Goal: Task Accomplishment & Management: Manage account settings

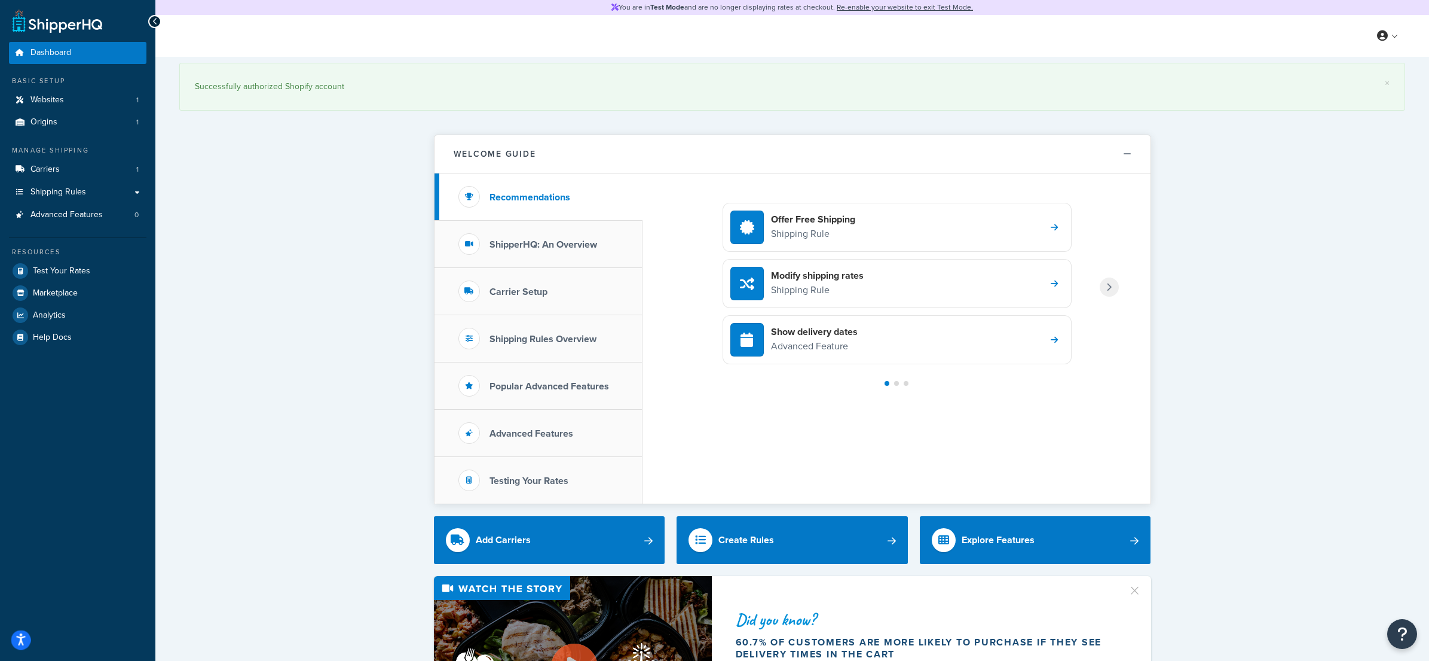
click at [17, 642] on icon "Open accessiBe: accessibility options, statement and help" at bounding box center [21, 639] width 10 height 13
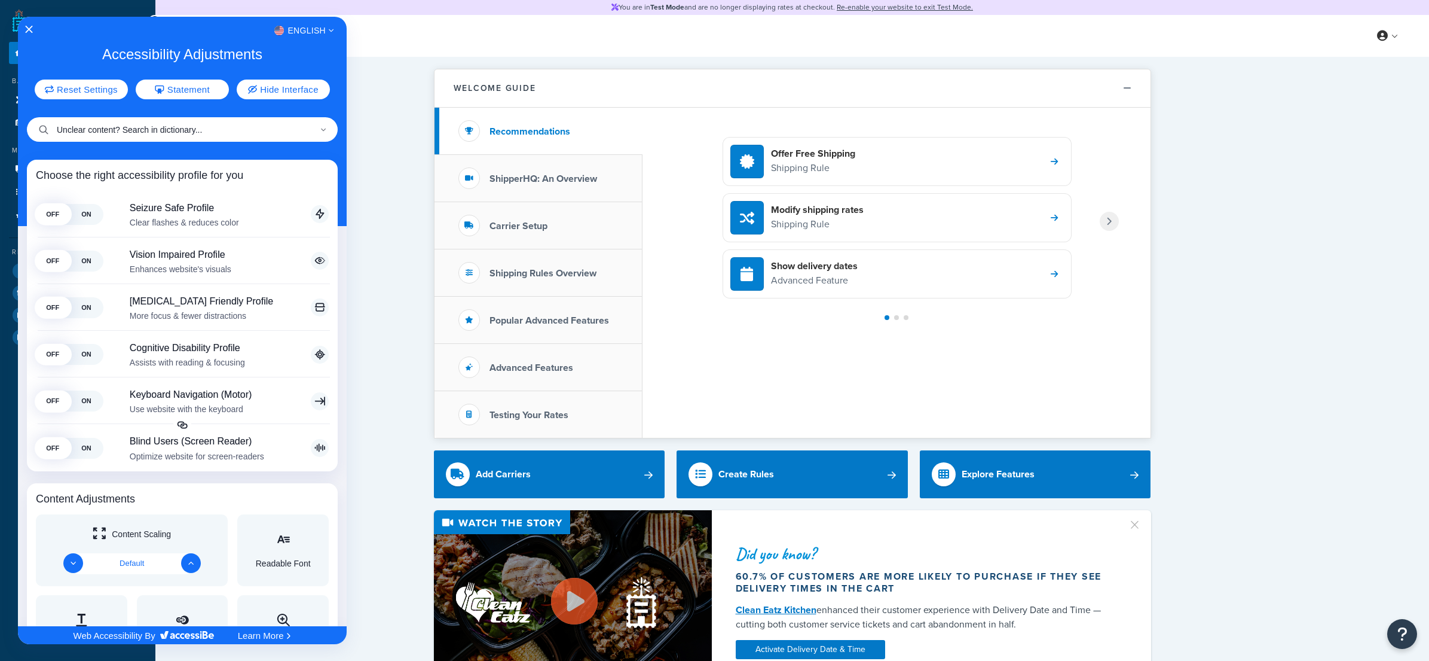
click at [97, 121] on input "Unclear content? Search in dictionary..." at bounding box center [182, 129] width 311 height 25
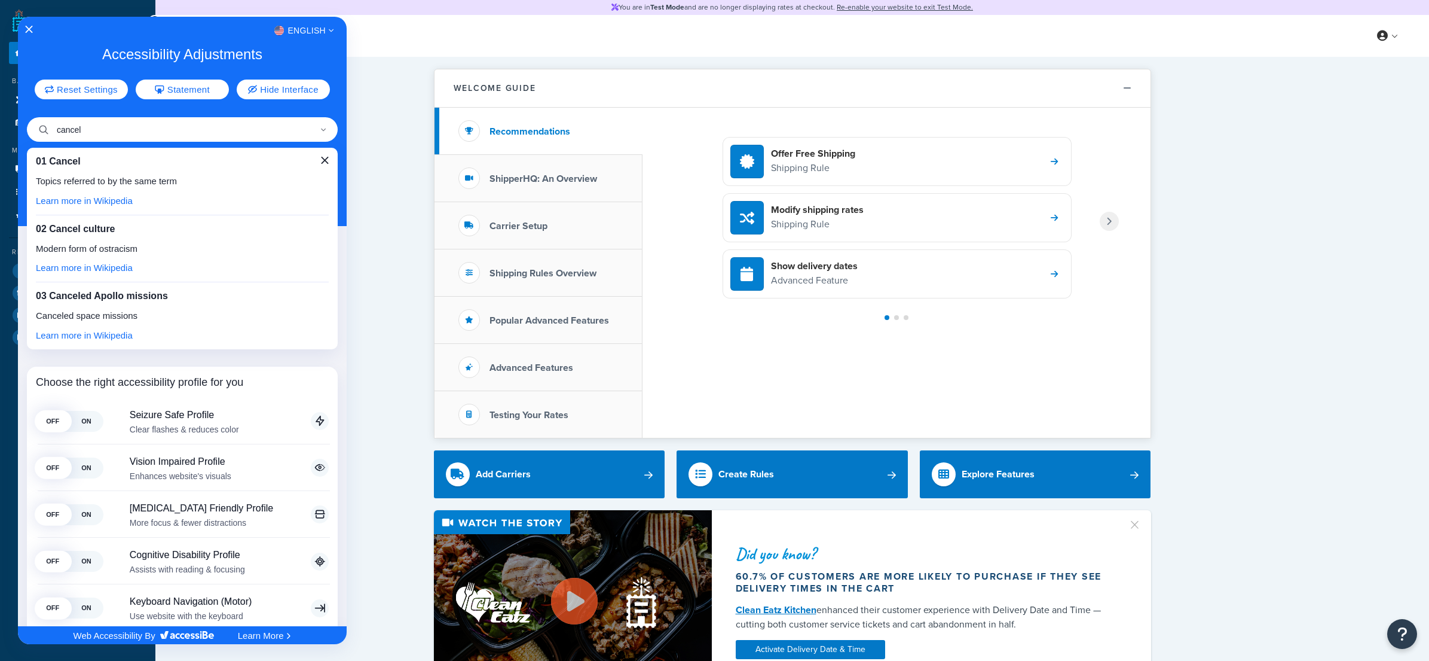
type input "cancel"
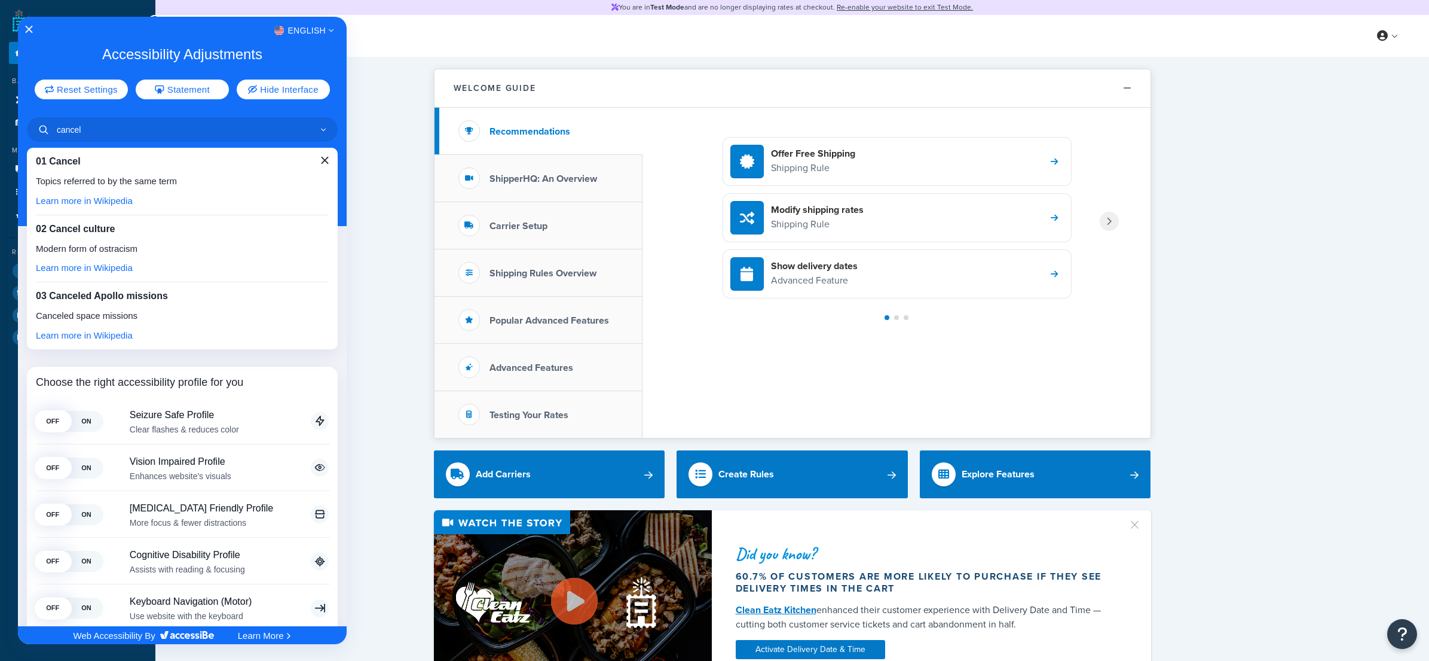
click at [384, 80] on div at bounding box center [714, 330] width 1429 height 661
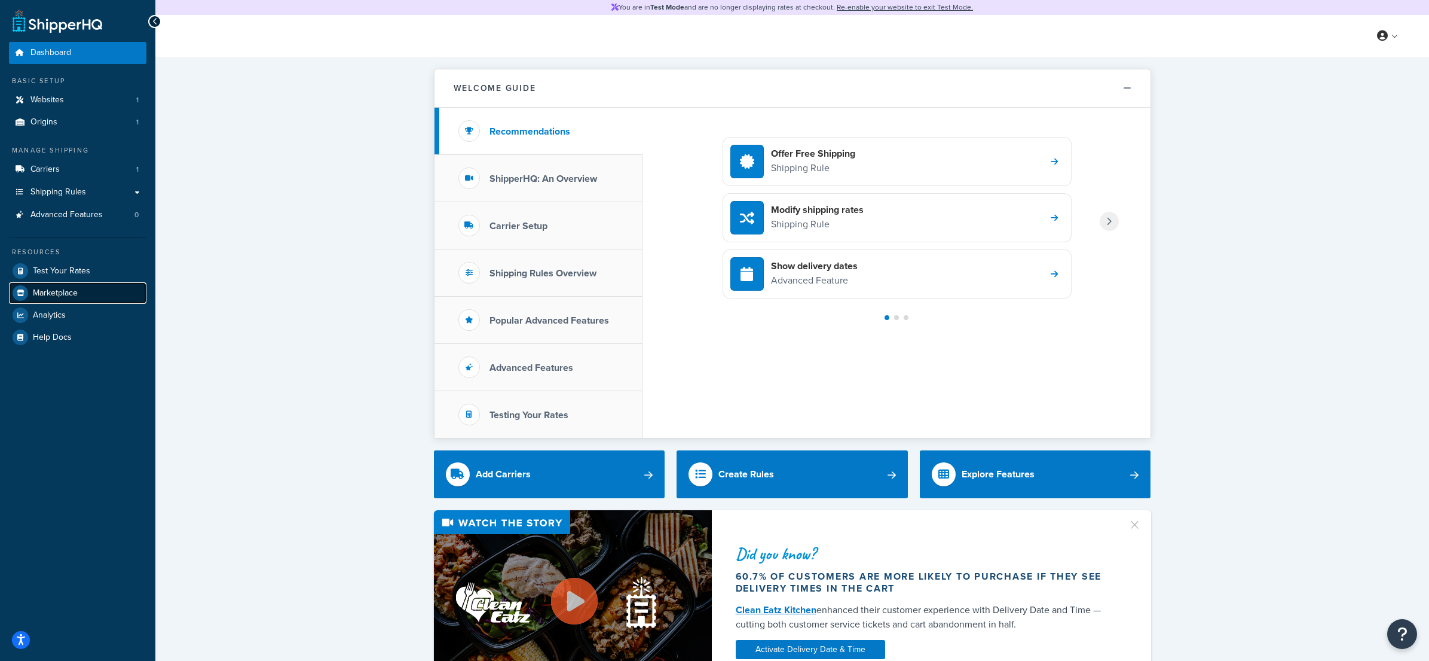
click at [93, 292] on link "Marketplace" at bounding box center [77, 293] width 137 height 22
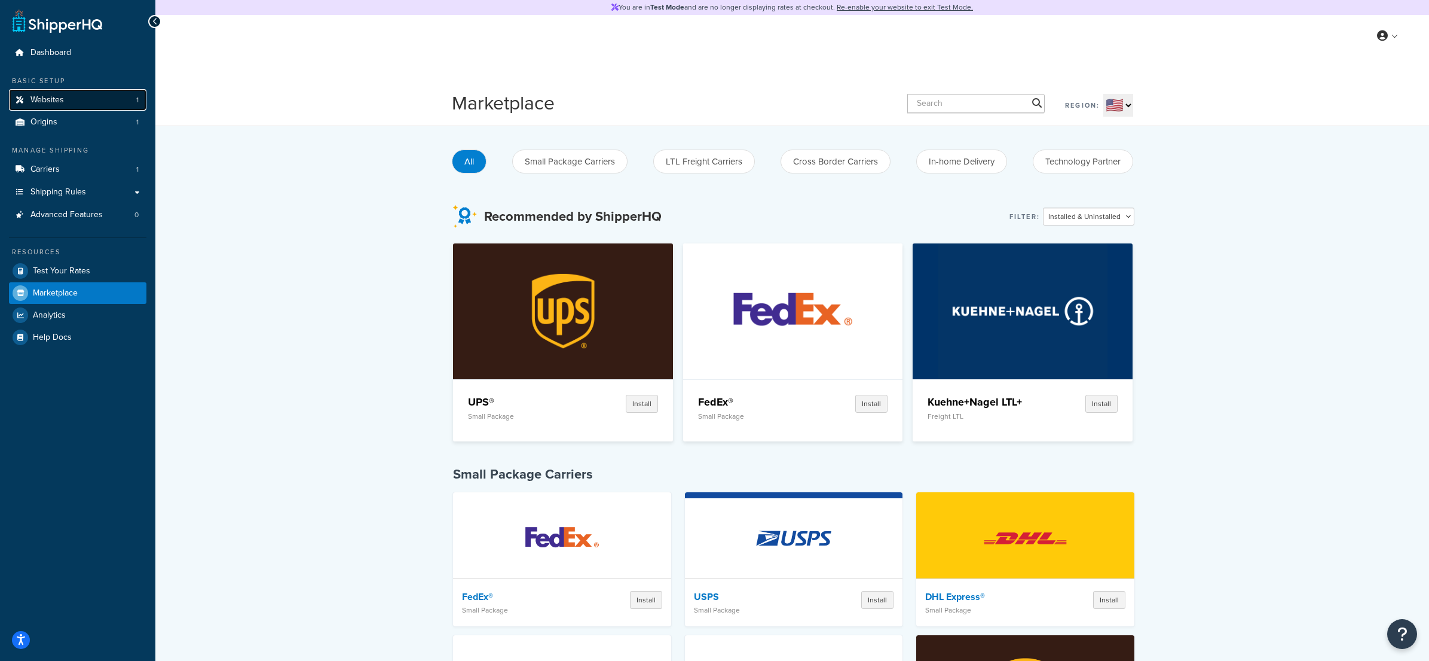
click at [66, 106] on link "Websites 1" at bounding box center [77, 100] width 137 height 22
click at [94, 55] on link "Dashboard" at bounding box center [77, 53] width 137 height 22
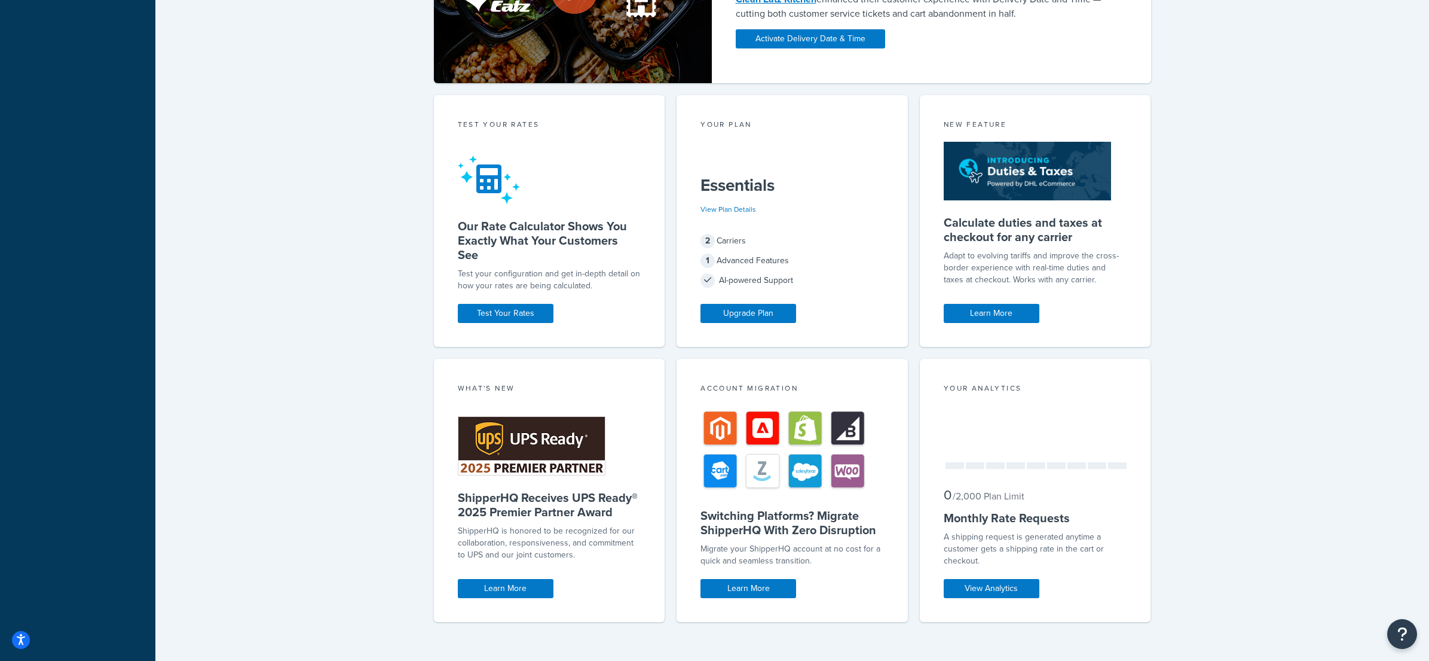
scroll to position [619, 0]
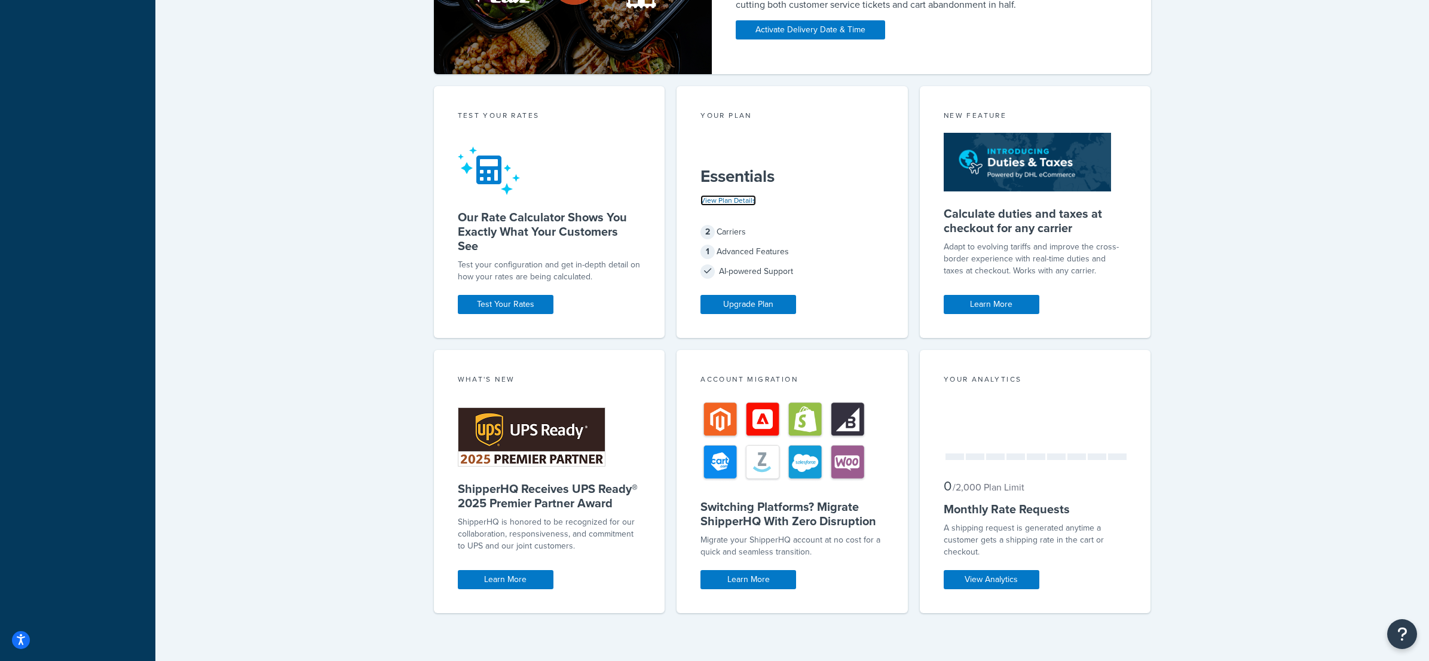
click at [737, 200] on link "View Plan Details" at bounding box center [729, 200] width 56 height 11
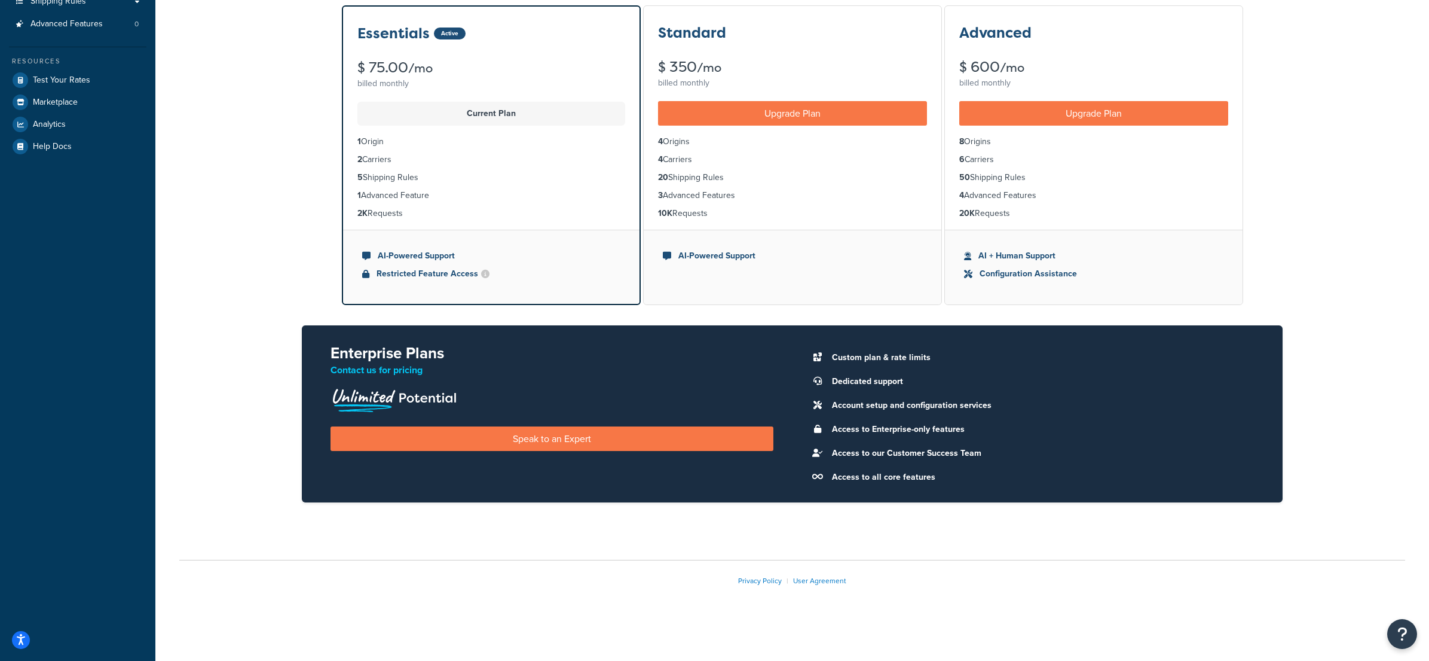
scroll to position [188, 0]
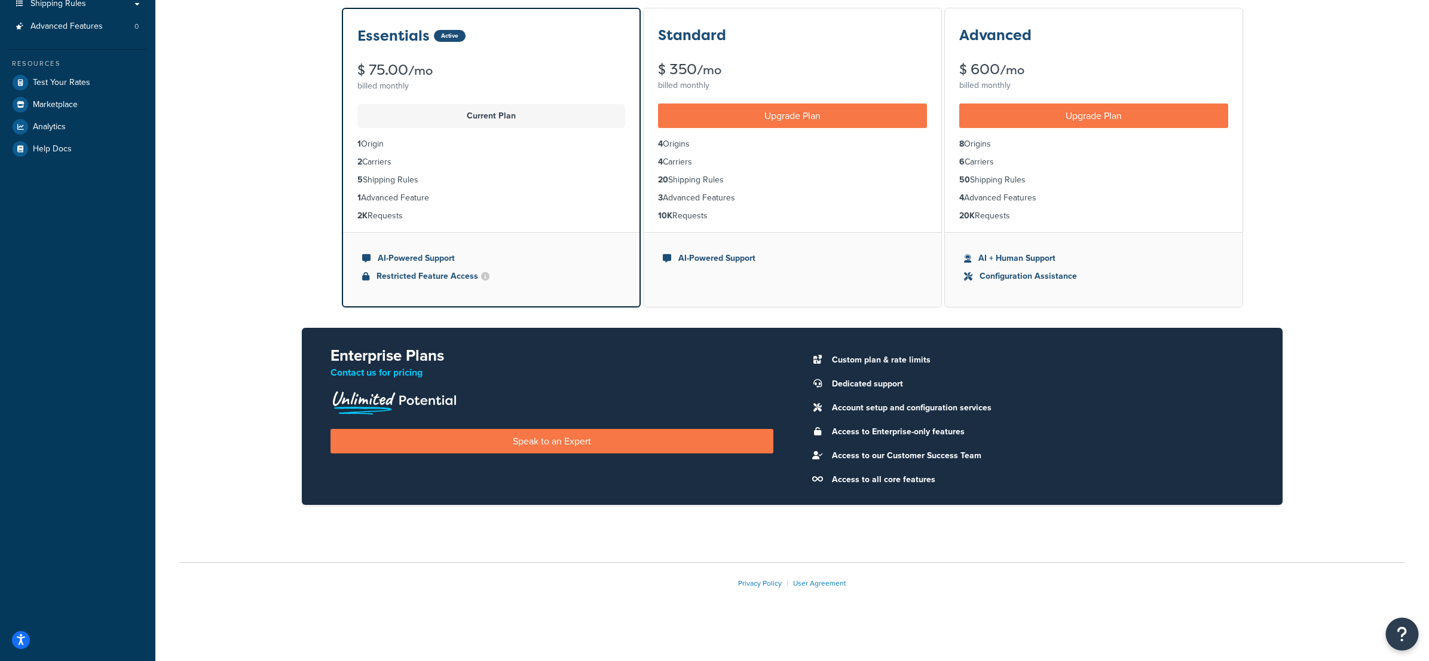
click at [1412, 636] on button "Open Resource Center" at bounding box center [1402, 634] width 33 height 33
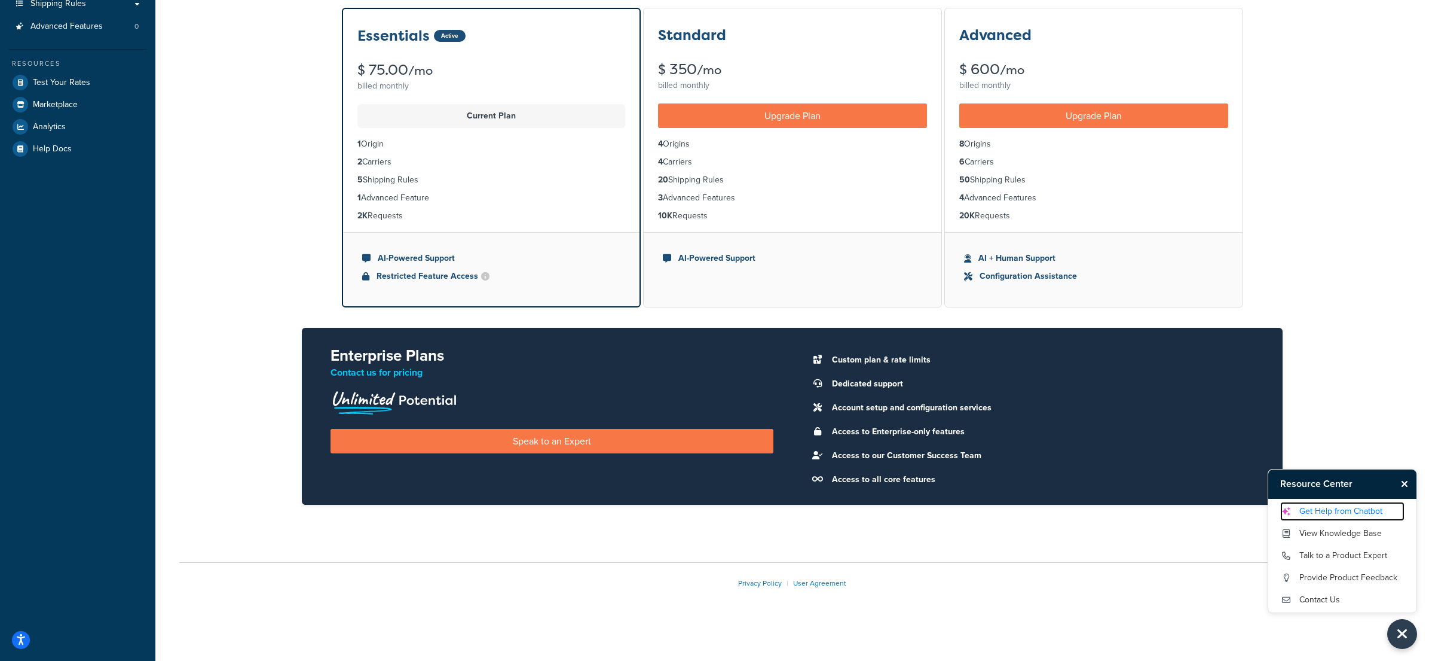
click at [1322, 509] on link "Get Help from Chatbot" at bounding box center [1343, 511] width 124 height 19
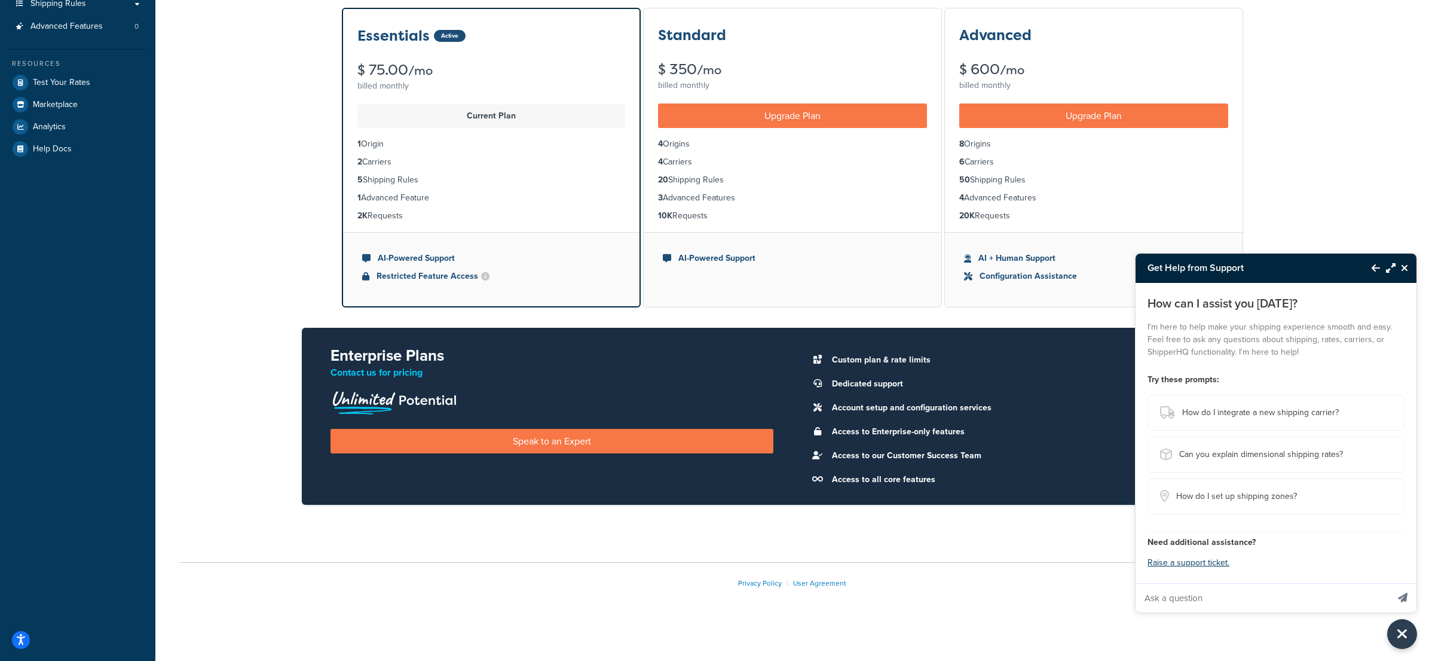
scroll to position [188, 0]
click at [1210, 593] on input "Ask a question" at bounding box center [1262, 597] width 252 height 29
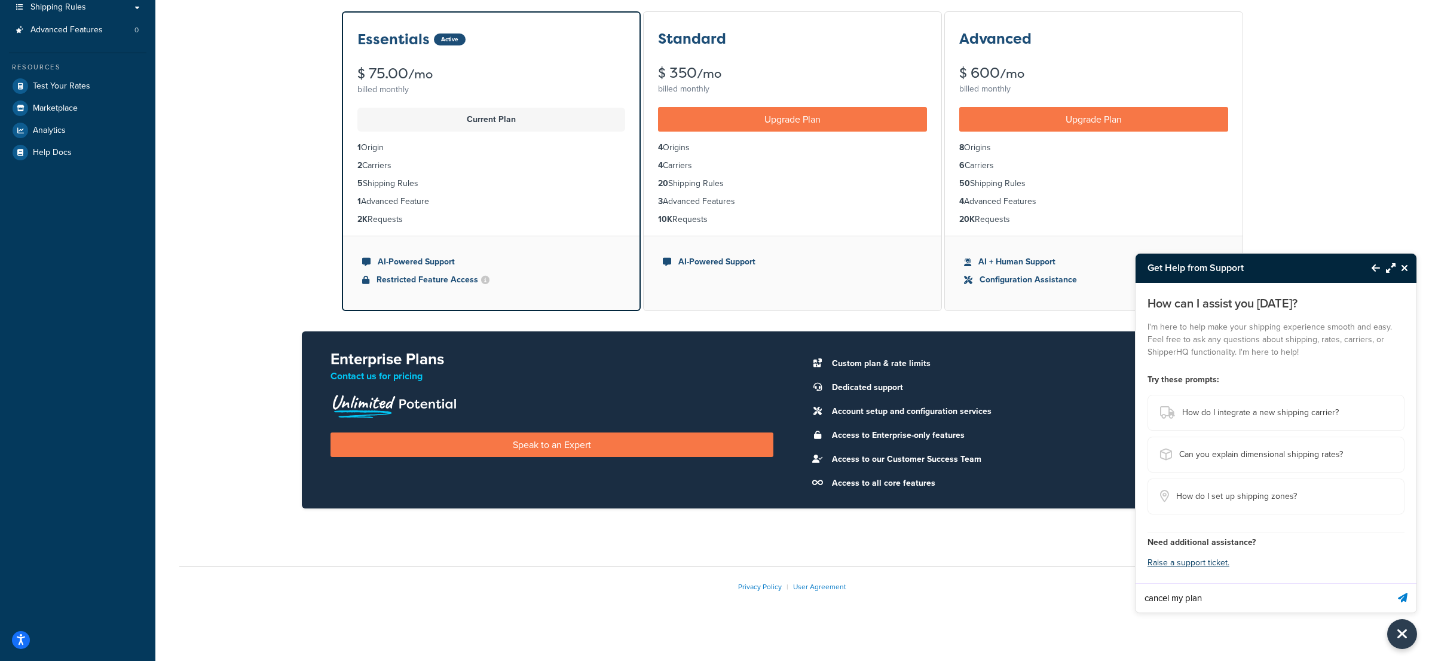
type input "cancel my plan"
click at [1389, 583] on button "Send message" at bounding box center [1402, 597] width 27 height 29
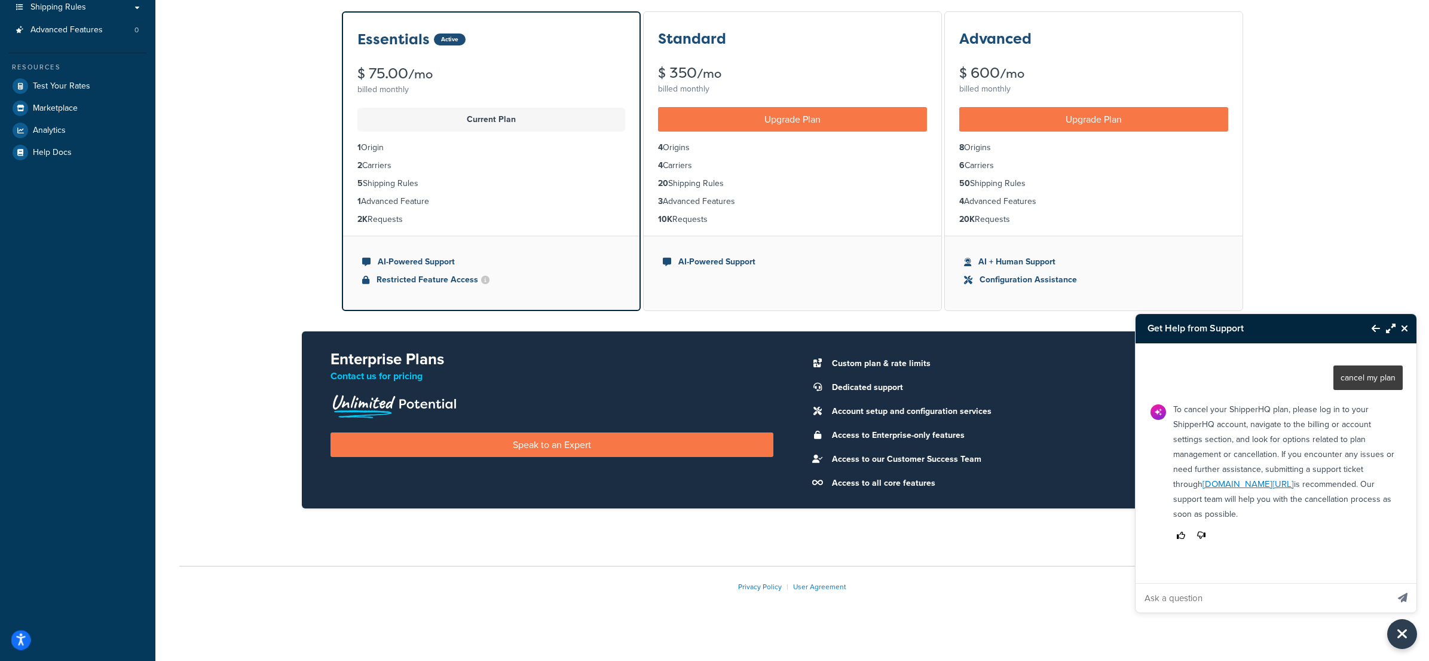
click at [24, 638] on icon "Open accessiBe: accessibility options, statement and help" at bounding box center [21, 639] width 10 height 13
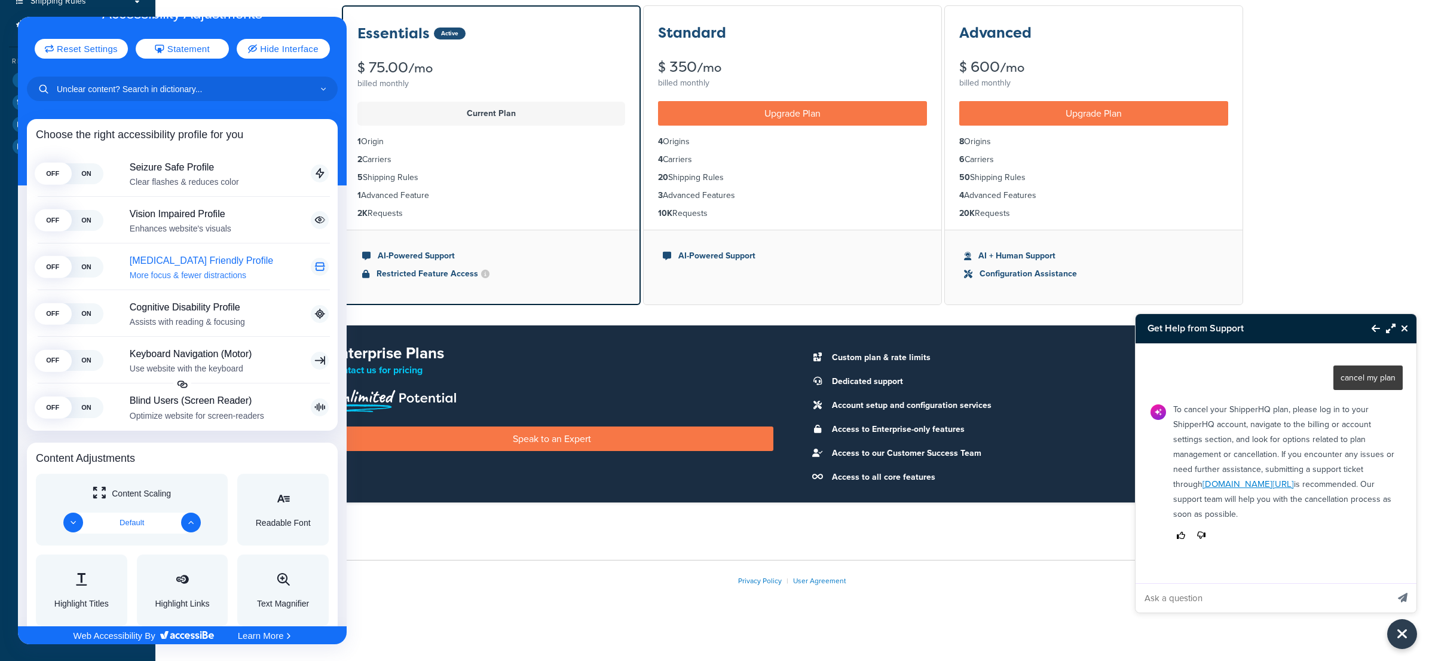
scroll to position [0, 0]
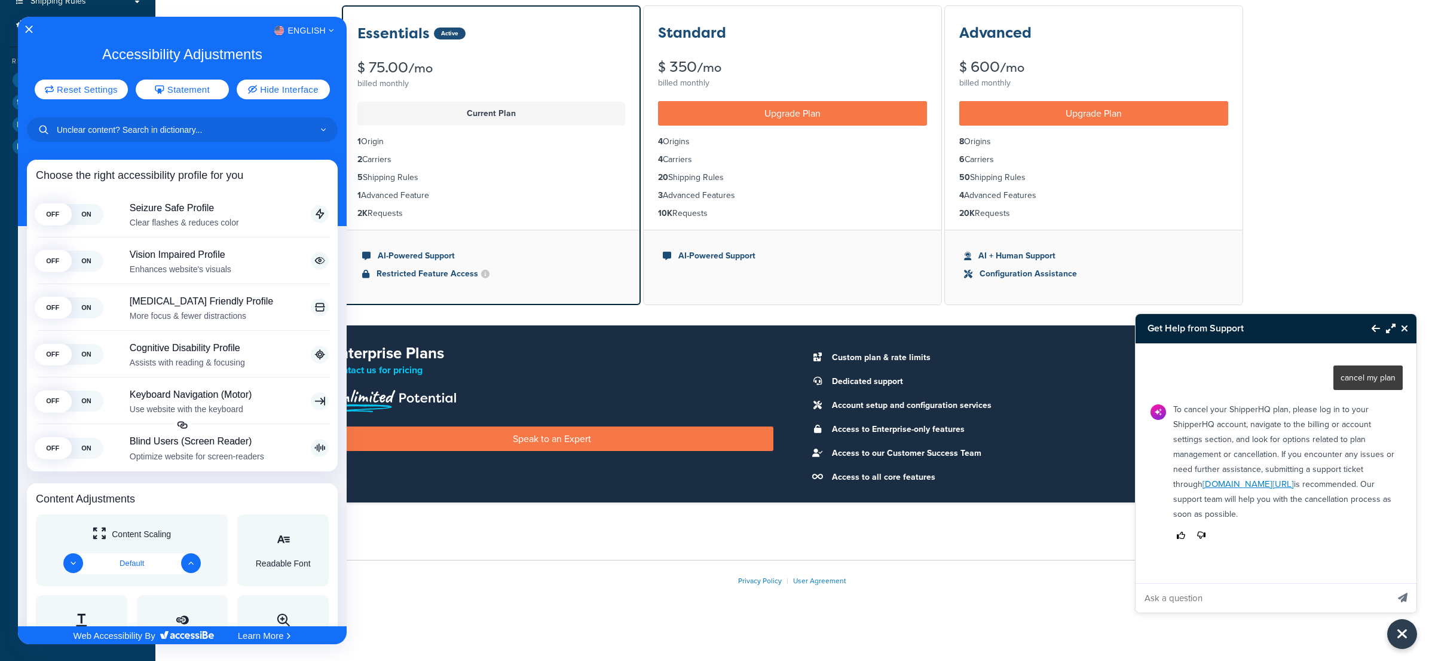
click at [577, 316] on div at bounding box center [714, 330] width 1429 height 661
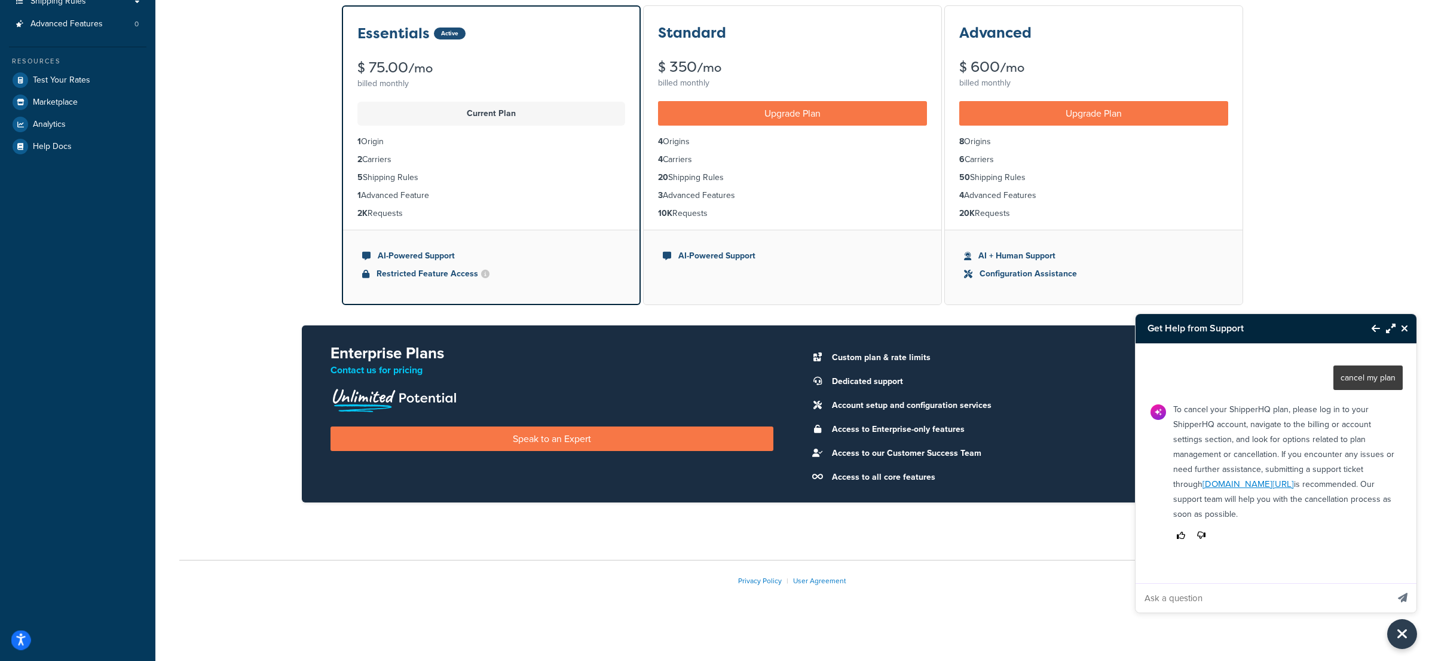
scroll to position [188, 0]
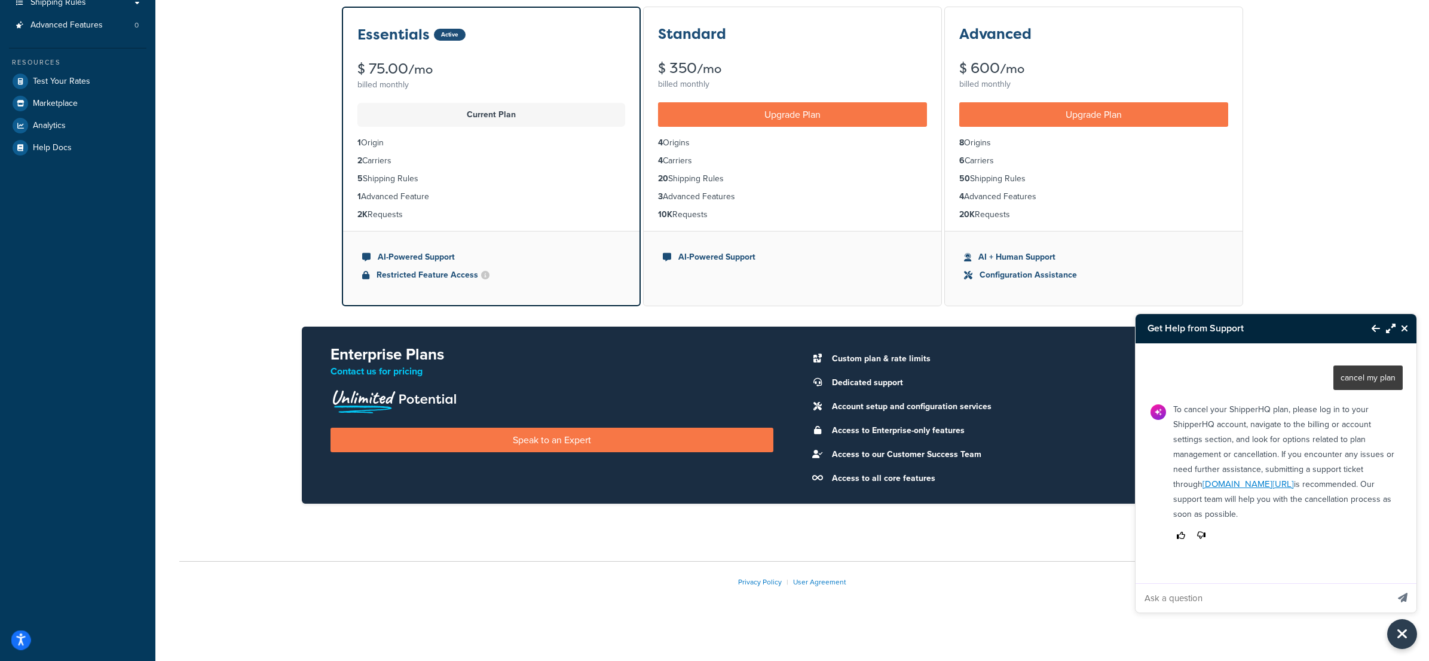
click at [18, 640] on icon "Open accessiBe: accessibility options, statement and help" at bounding box center [21, 639] width 10 height 13
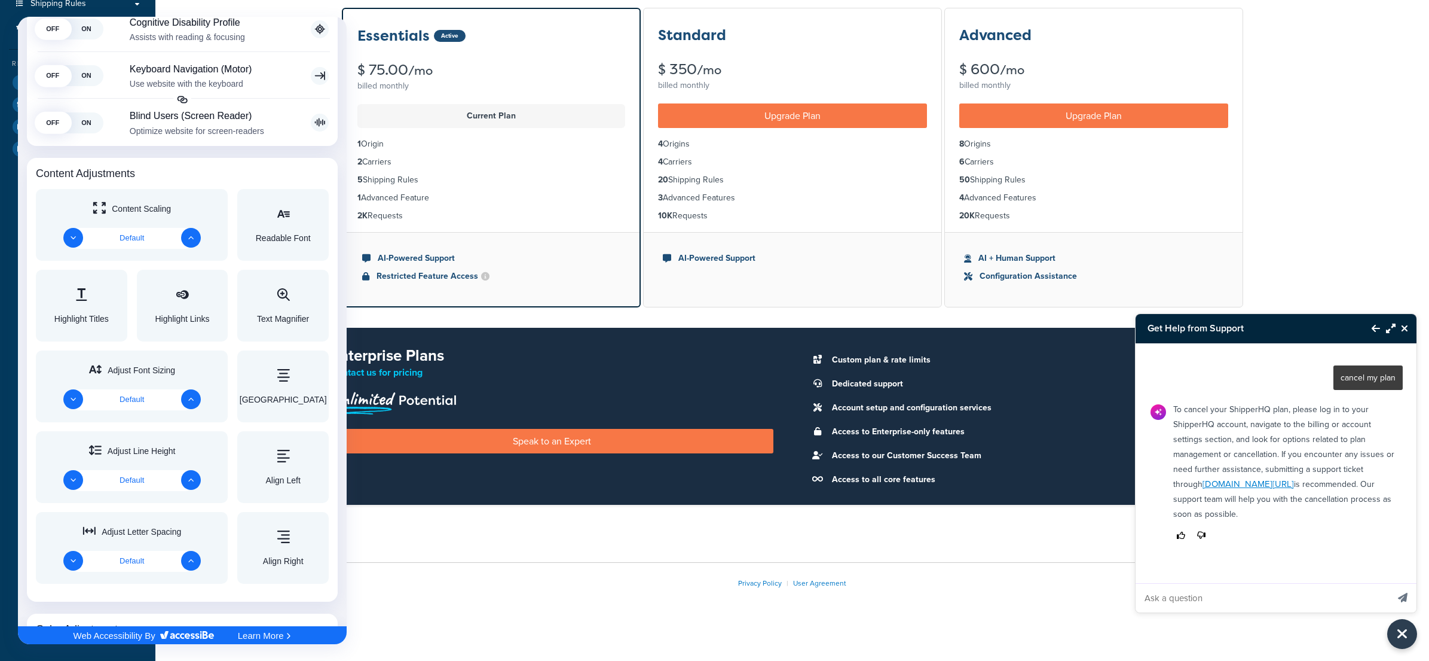
scroll to position [0, 0]
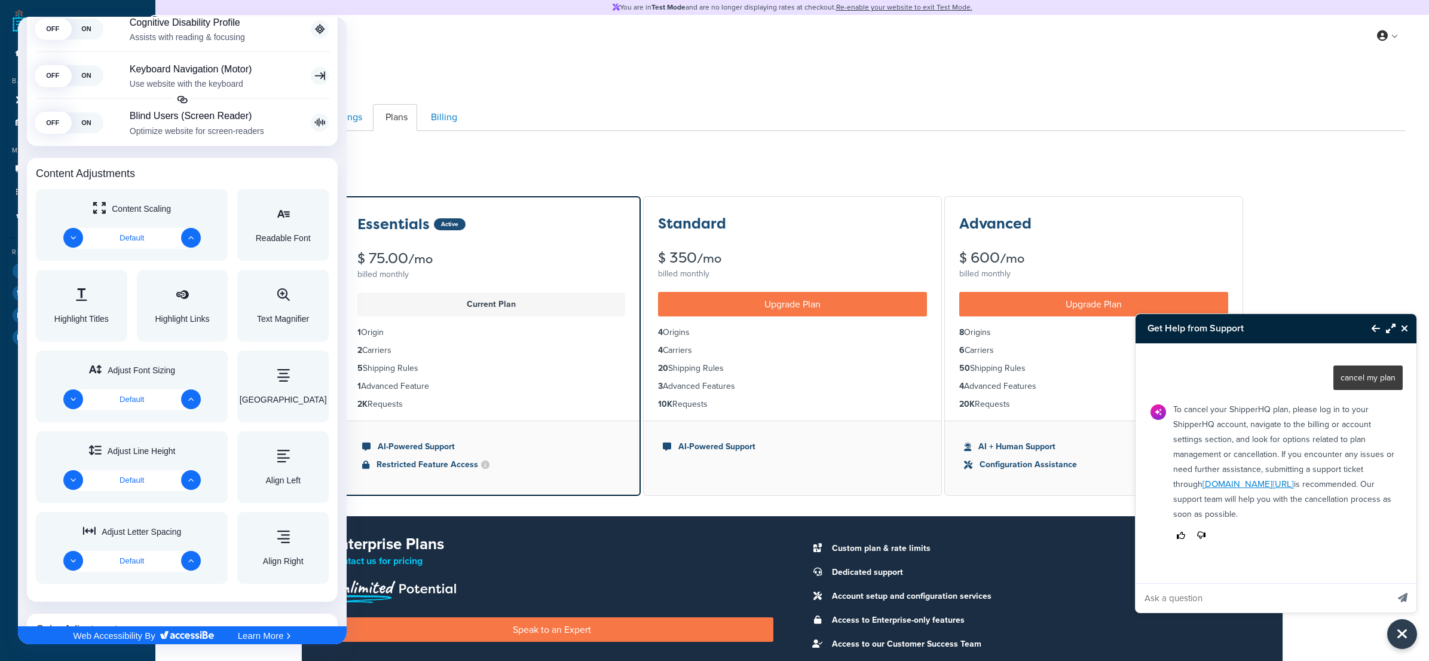
click at [1194, 595] on div at bounding box center [714, 330] width 1429 height 661
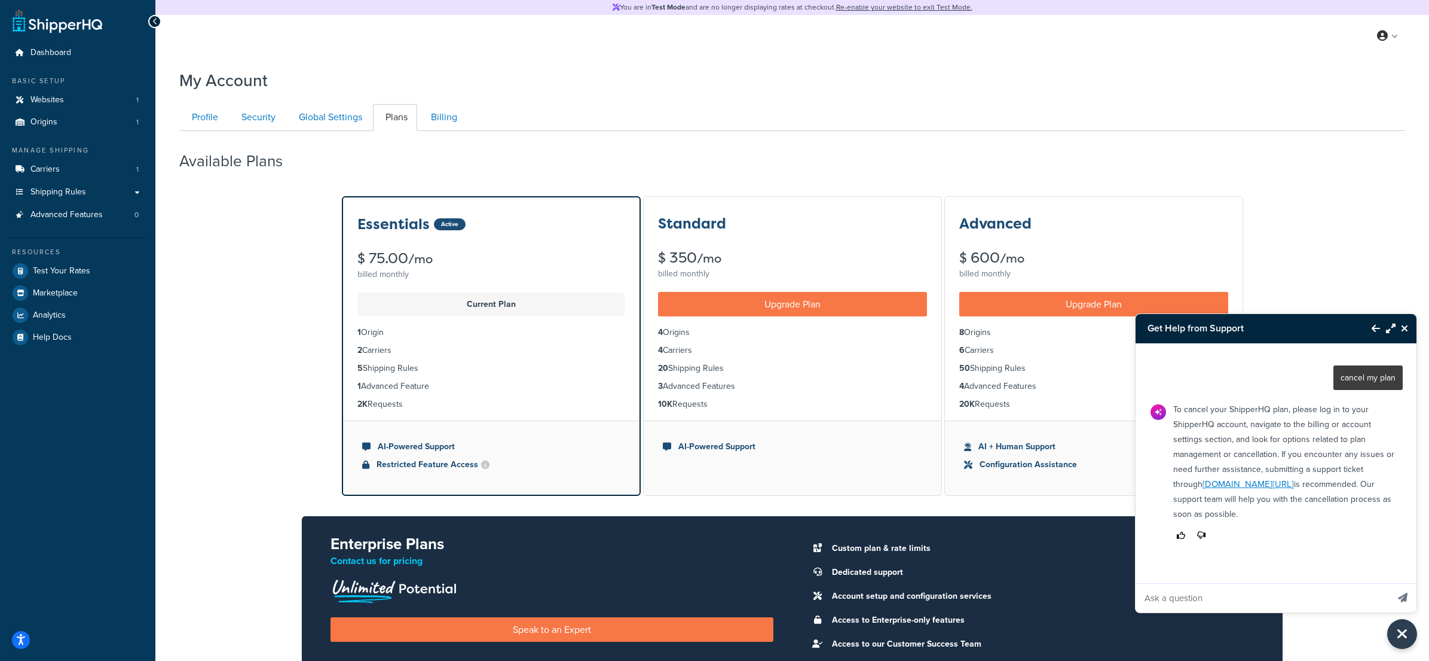
click at [1191, 598] on input "Ask a question" at bounding box center [1262, 597] width 252 height 29
type input "billing"
click at [1389, 583] on button "Send message" at bounding box center [1402, 597] width 27 height 29
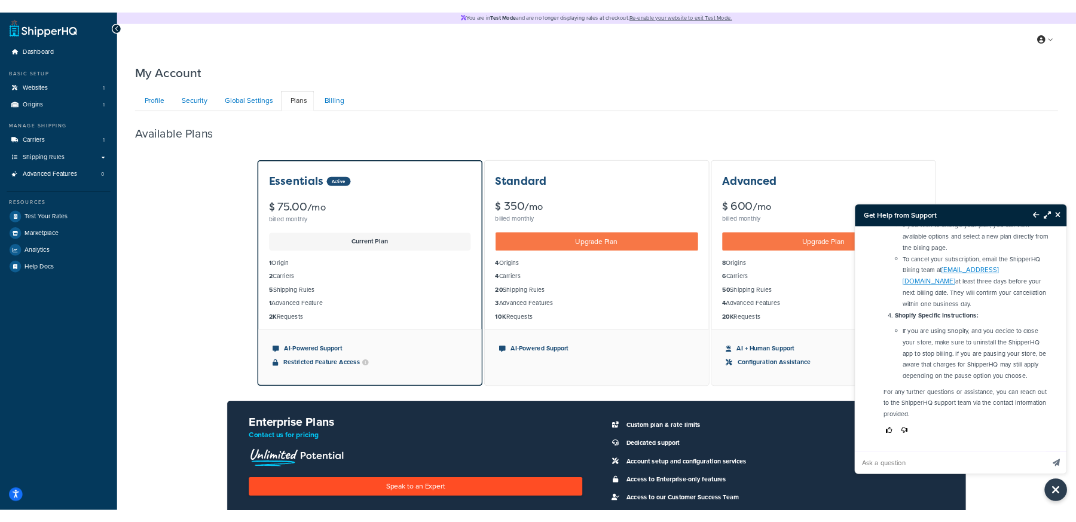
scroll to position [476, 0]
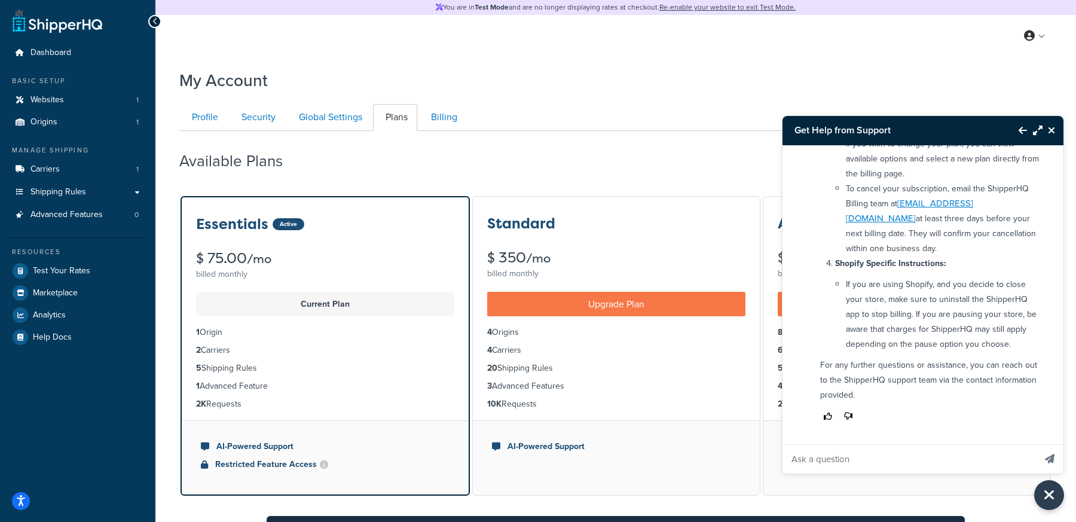
click at [14, 508] on div "Dashboard Basic Setup Websites 1 Origins 1 Manage Shipping Carriers 1 Shipping …" at bounding box center [77, 425] width 155 height 851
click at [17, 506] on icon "Open accessiBe: accessibility options, statement and help" at bounding box center [21, 500] width 10 height 13
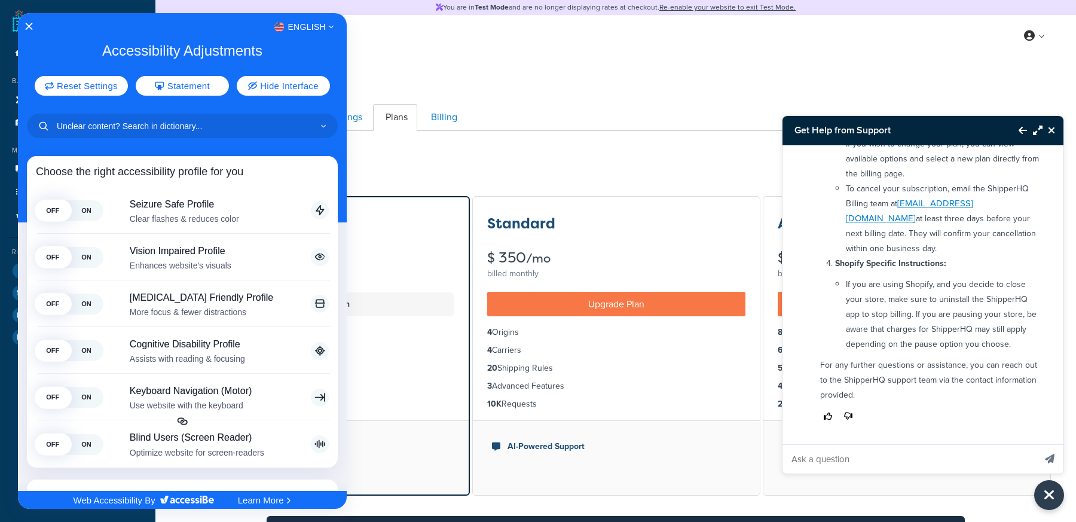
click at [1042, 36] on div at bounding box center [538, 261] width 1076 height 522
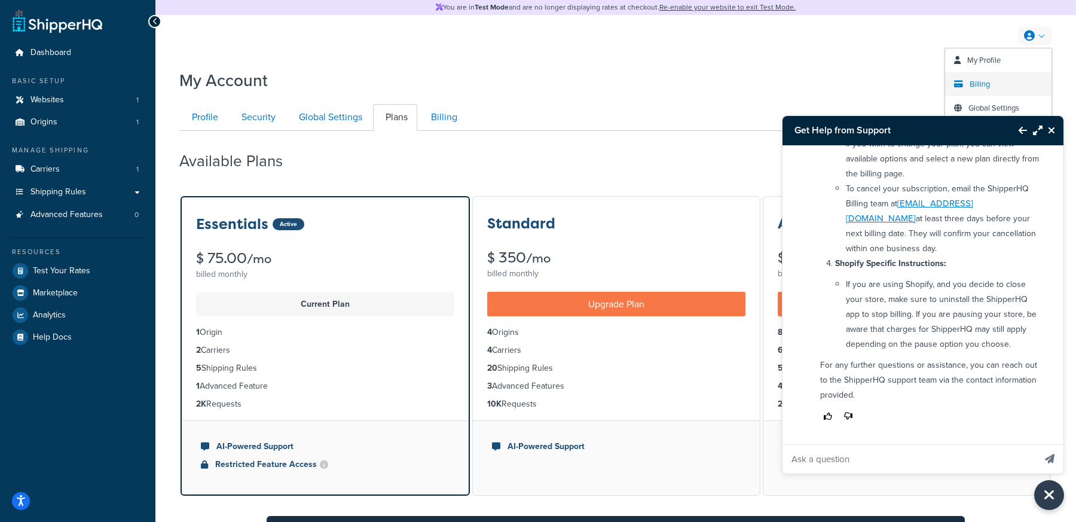
click at [982, 85] on span "Billing" at bounding box center [980, 83] width 20 height 11
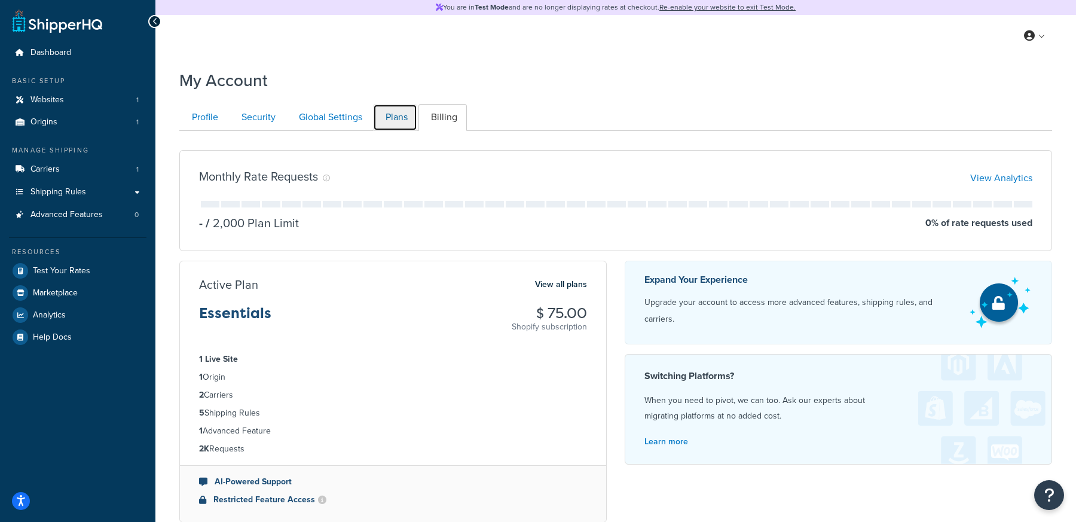
click at [400, 120] on link "Plans" at bounding box center [395, 117] width 44 height 27
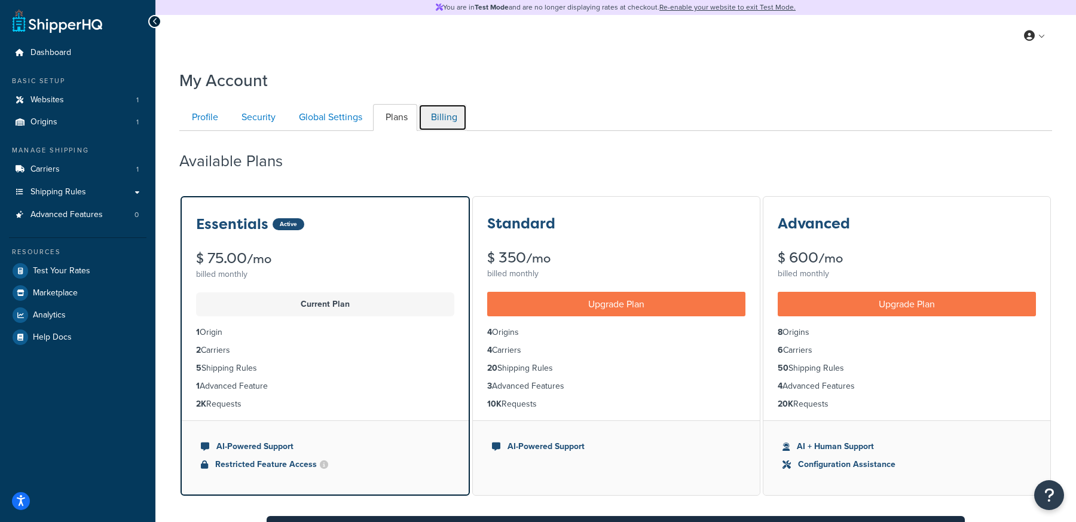
click at [449, 123] on link "Billing" at bounding box center [442, 117] width 48 height 27
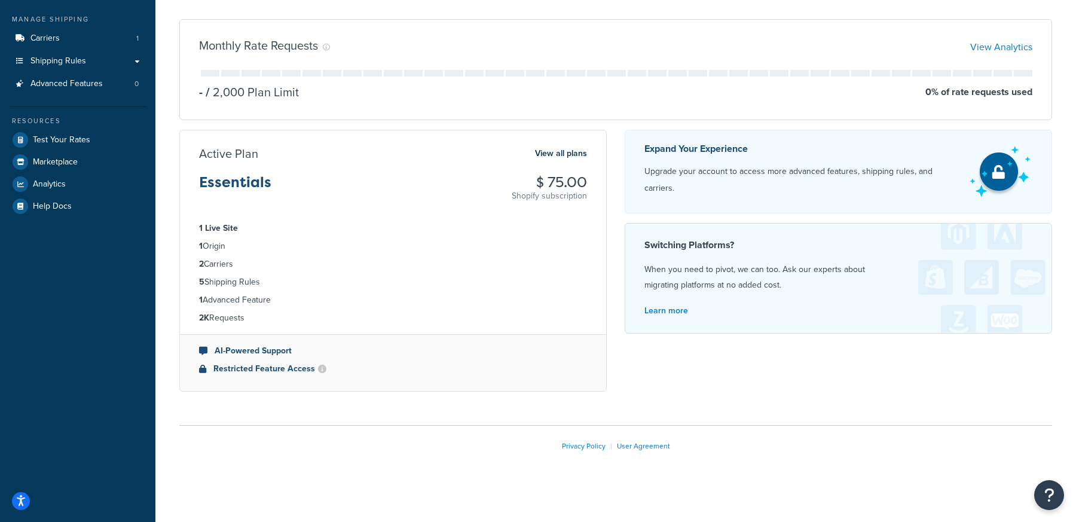
click at [448, 187] on div "Essentials $ 75.00 Shopify subscription" at bounding box center [393, 188] width 388 height 27
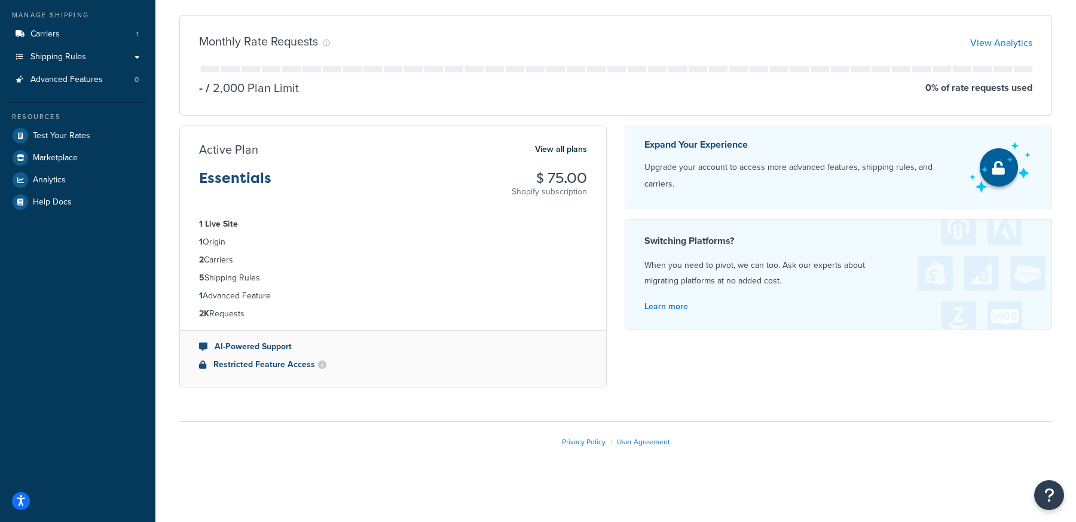
scroll to position [0, 0]
